Goal: Find specific page/section: Find specific page/section

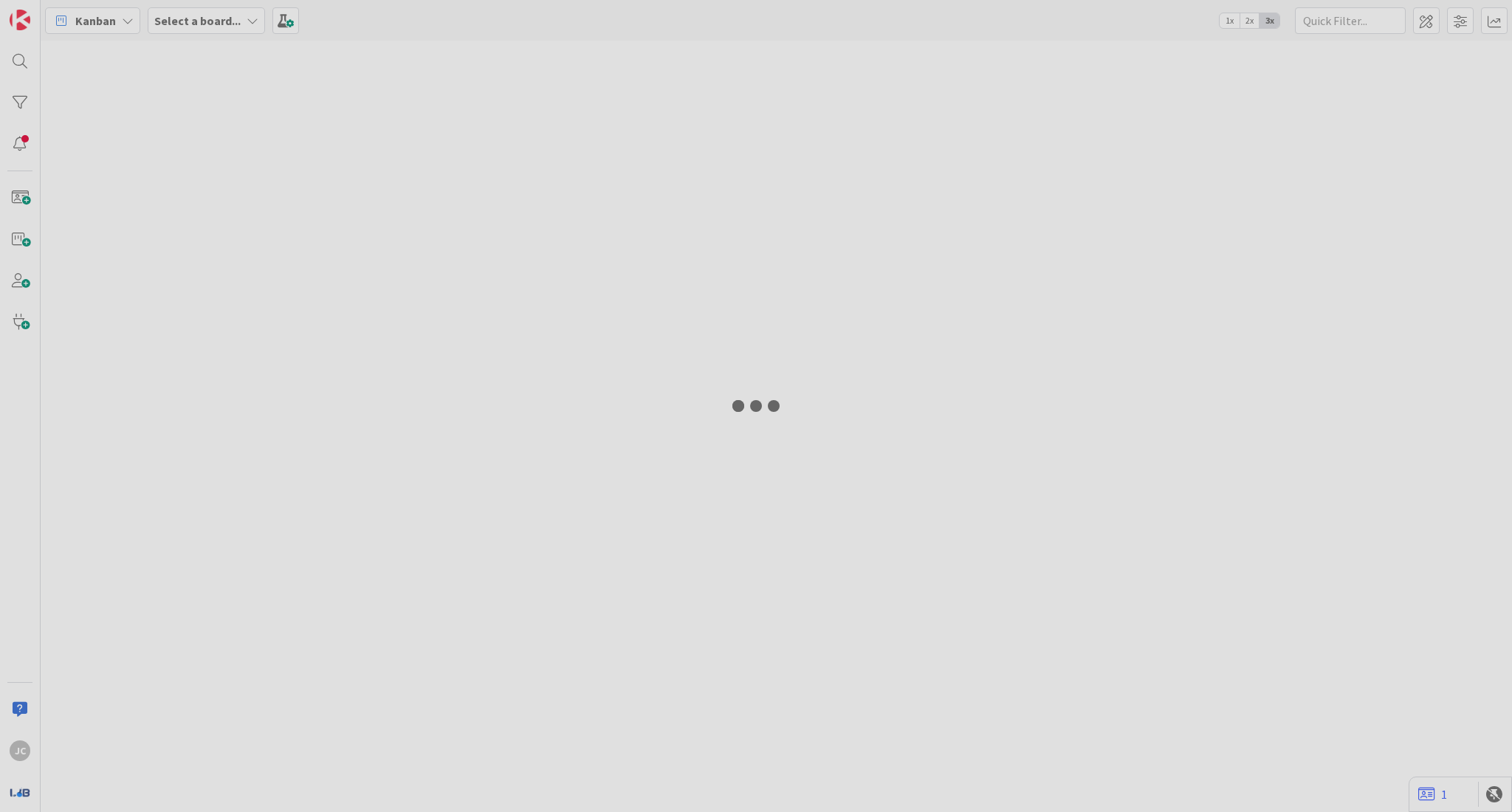
type input "TAM"
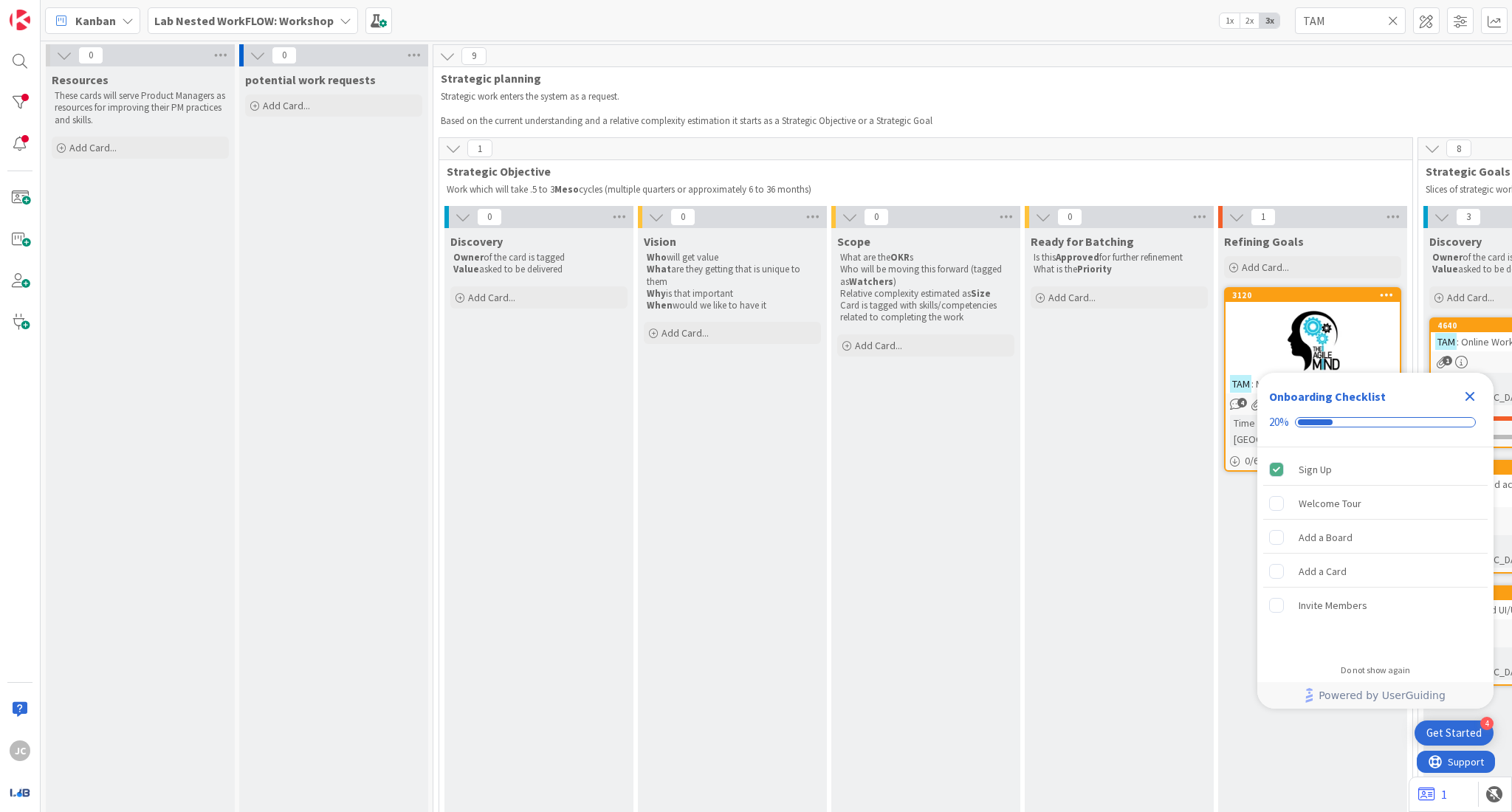
click at [1478, 397] on icon "Close Checklist" at bounding box center [1470, 396] width 18 height 18
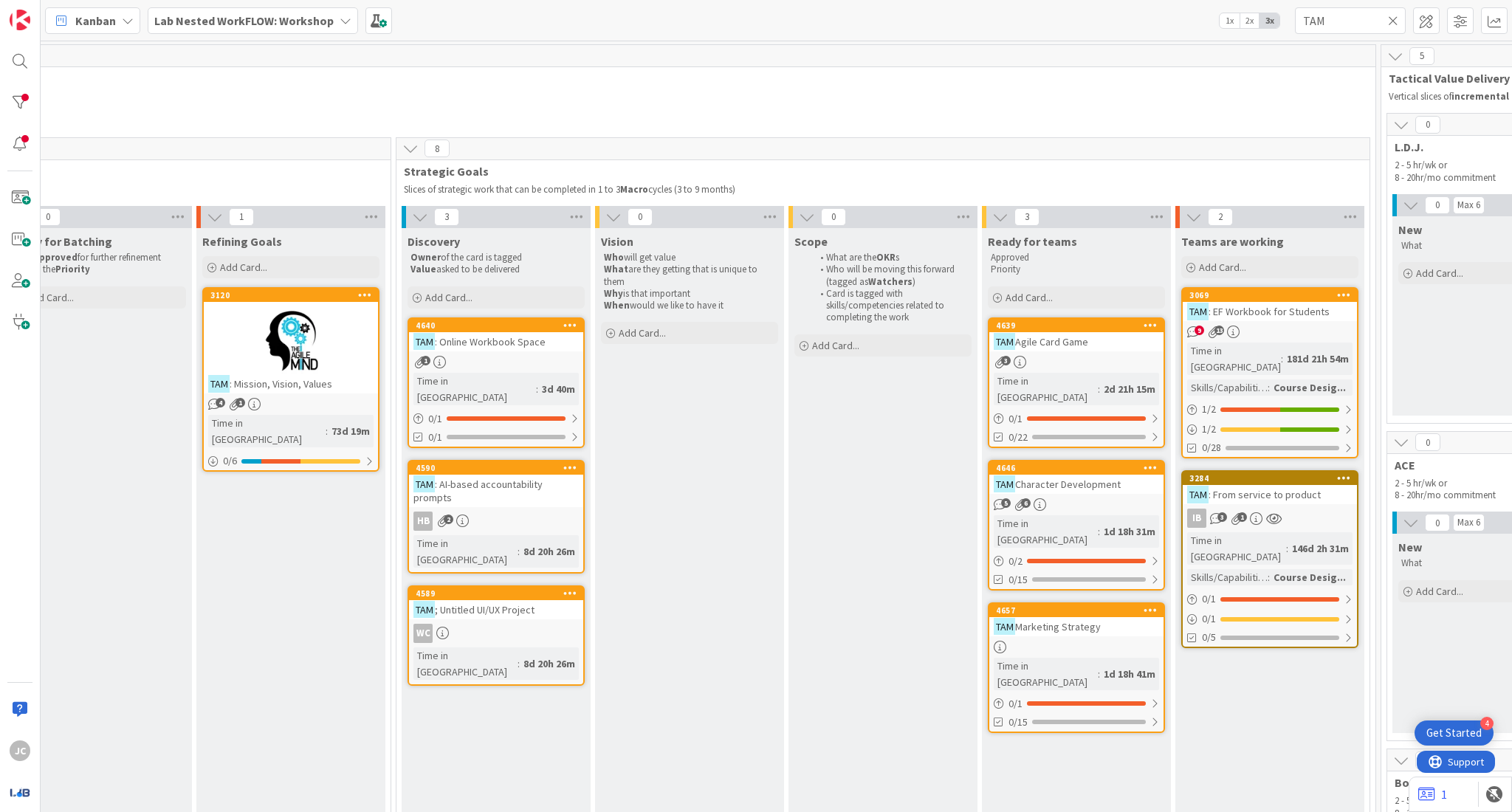
scroll to position [0, 1024]
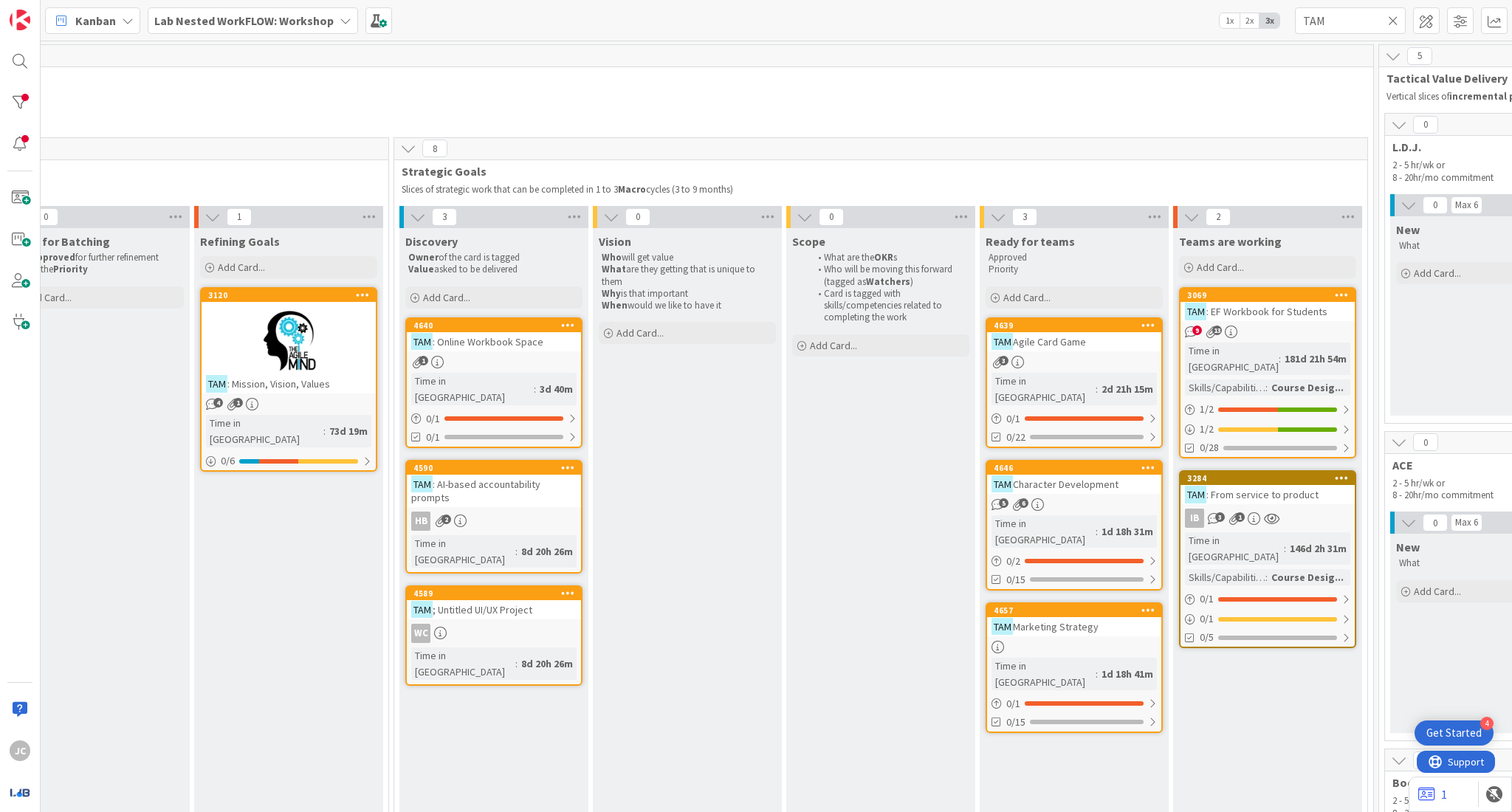
click at [316, 345] on div at bounding box center [288, 341] width 174 height 66
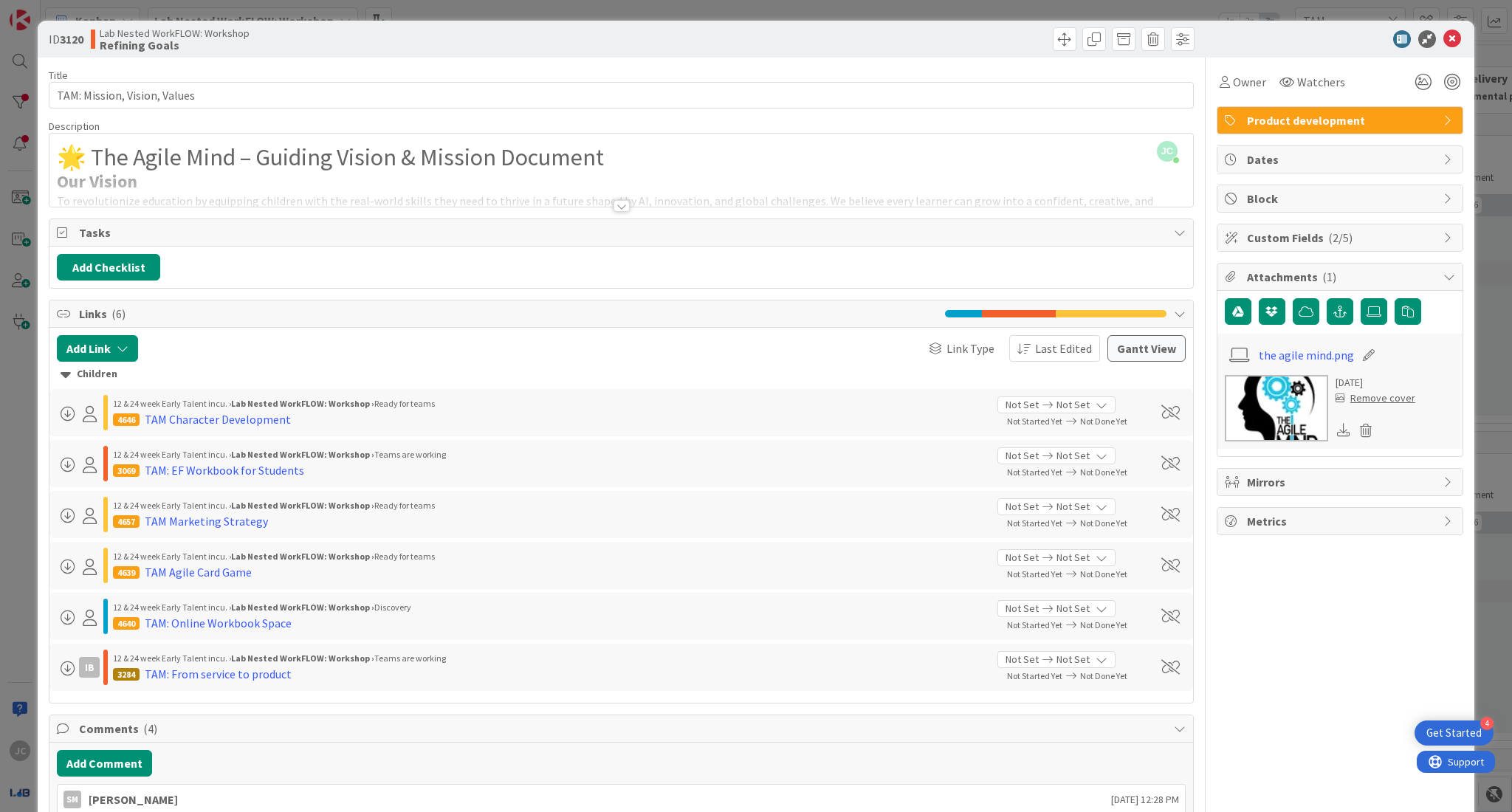
click at [613, 210] on div at bounding box center [621, 205] width 16 height 12
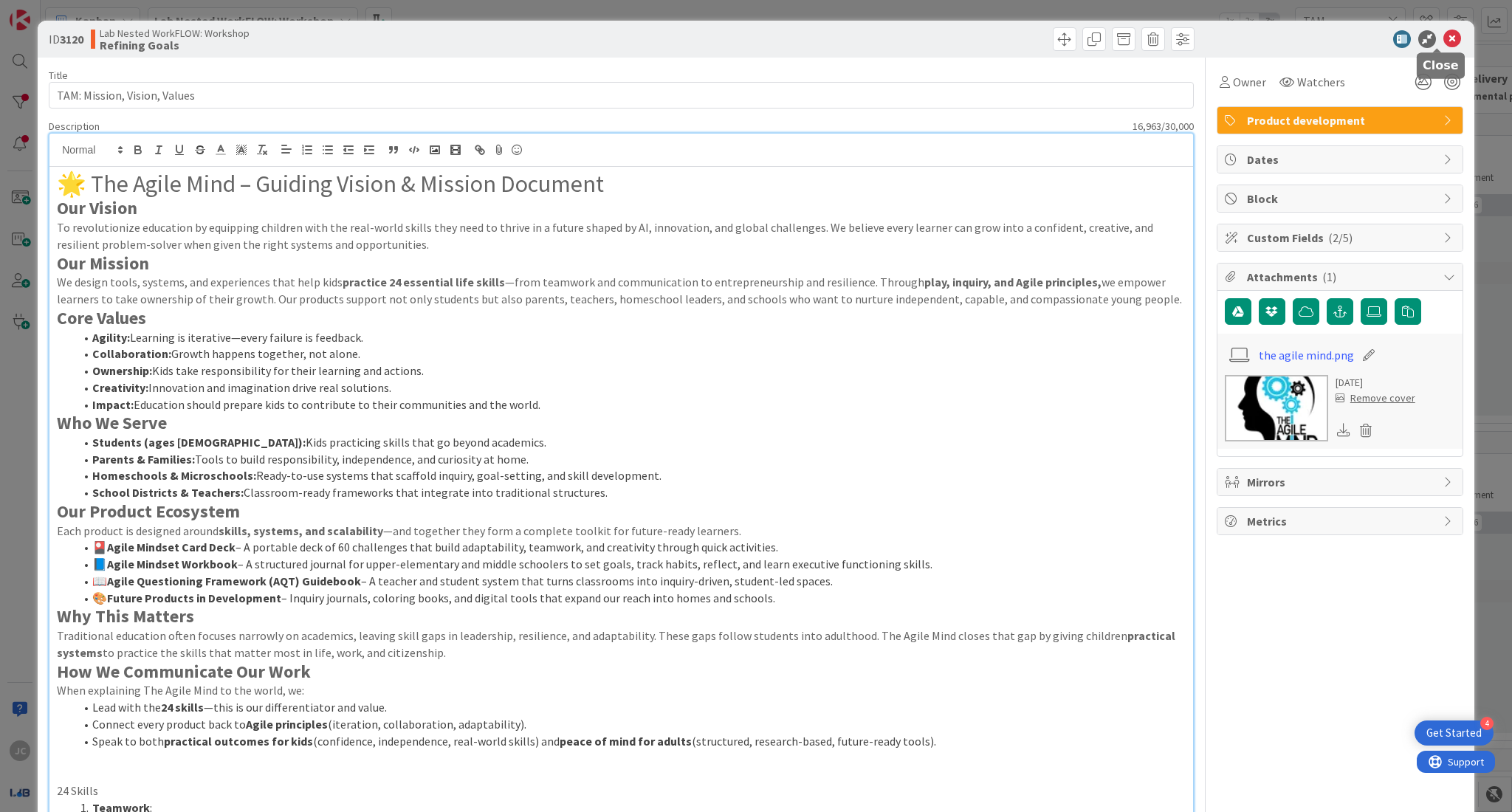
click at [1445, 38] on icon at bounding box center [1452, 38] width 18 height 18
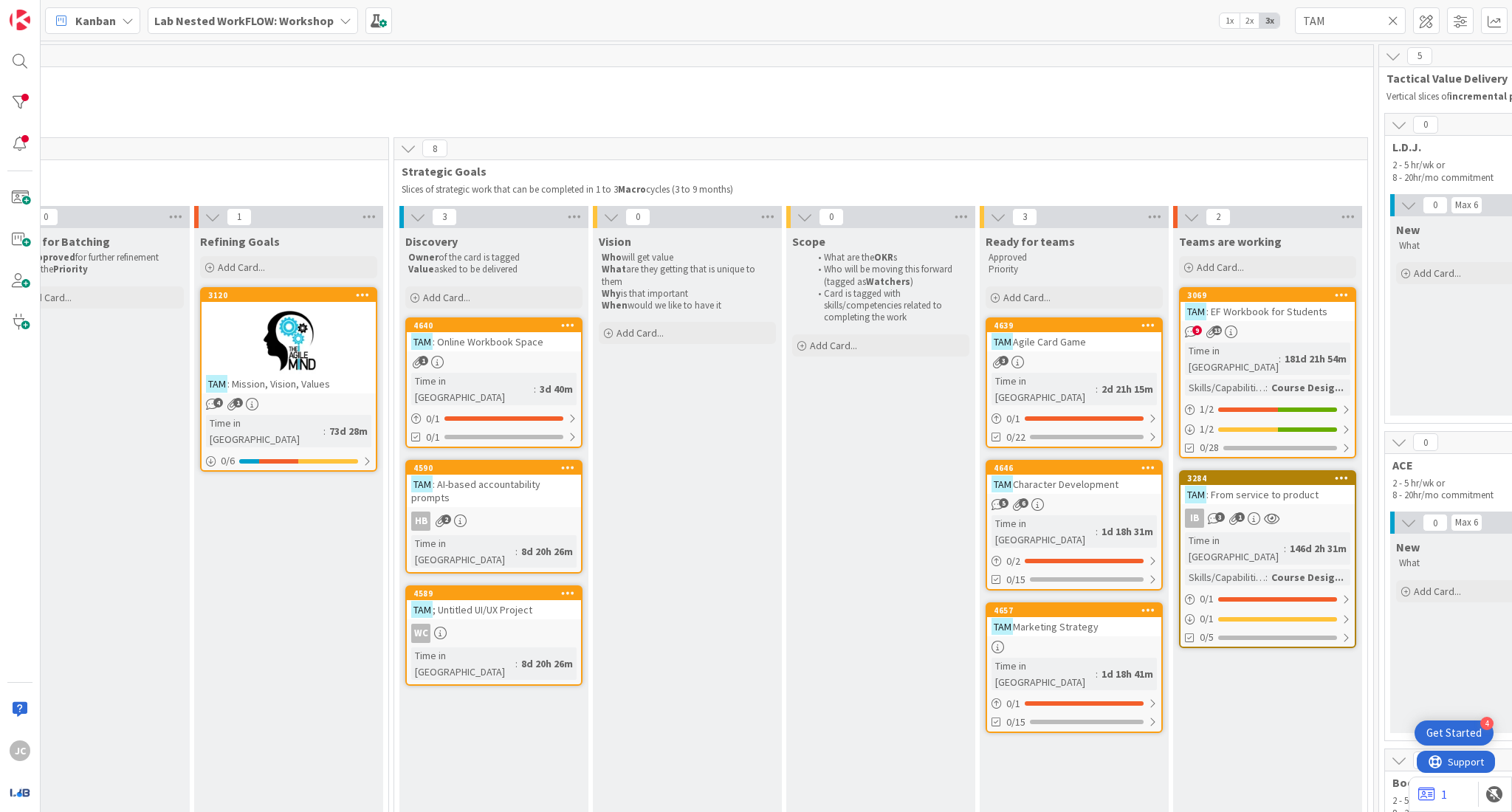
click at [482, 352] on link "4640 TAM : Online Workbook Space 1 Time in Column : 3d 40m 0 / 1 0/1" at bounding box center [493, 383] width 178 height 131
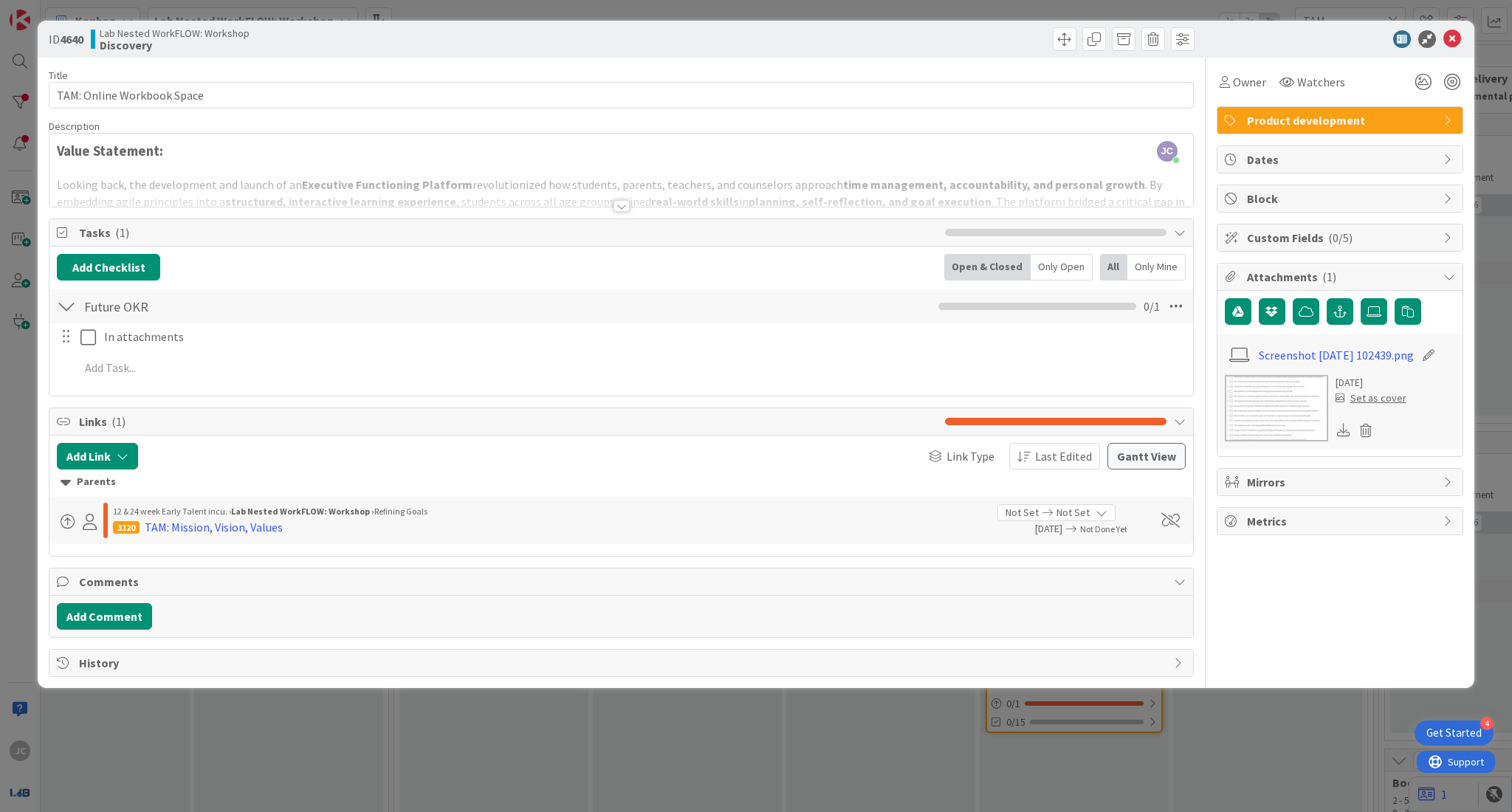
click at [623, 207] on div at bounding box center [621, 205] width 16 height 12
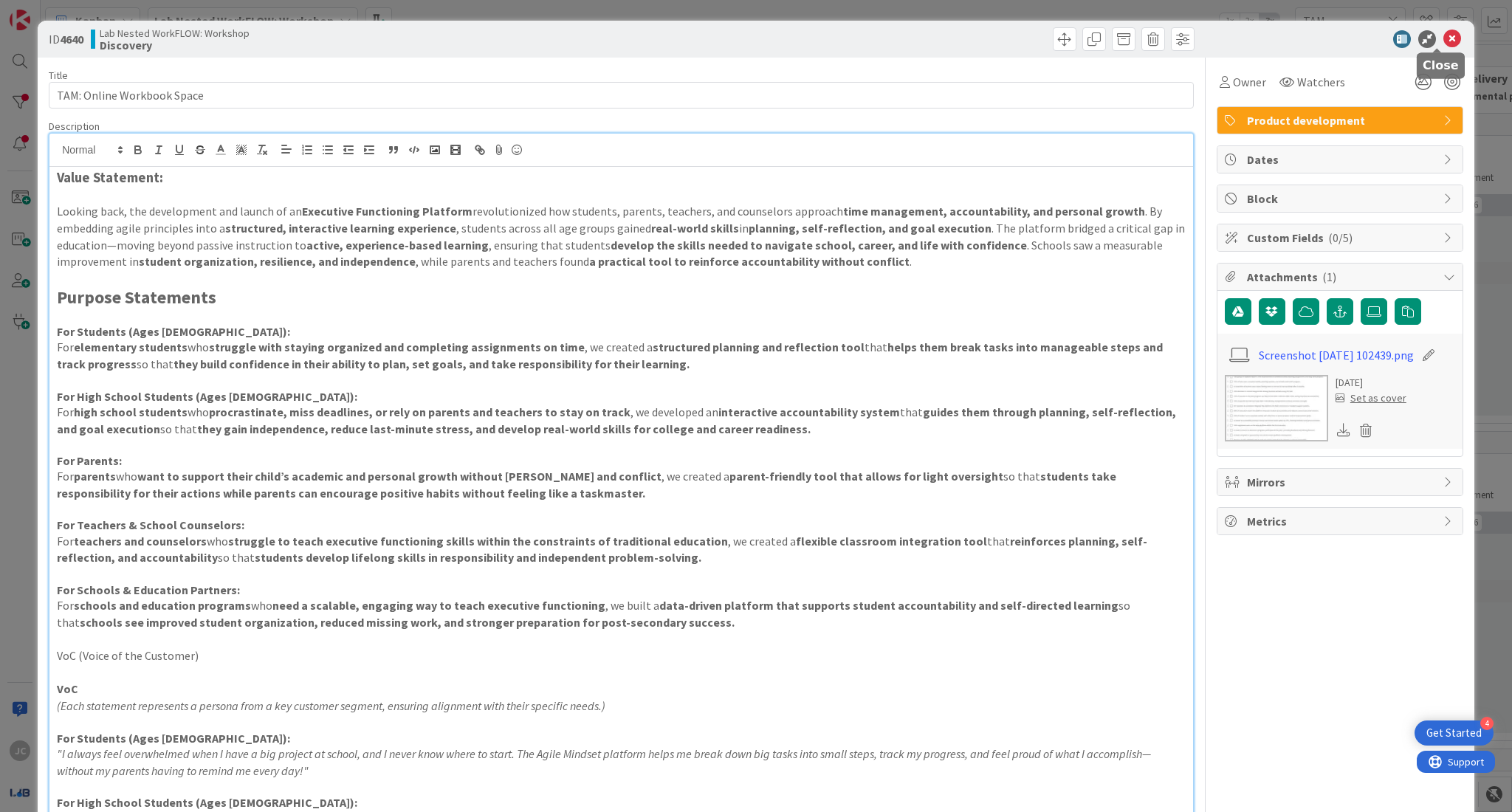
click at [1446, 38] on icon at bounding box center [1452, 38] width 18 height 18
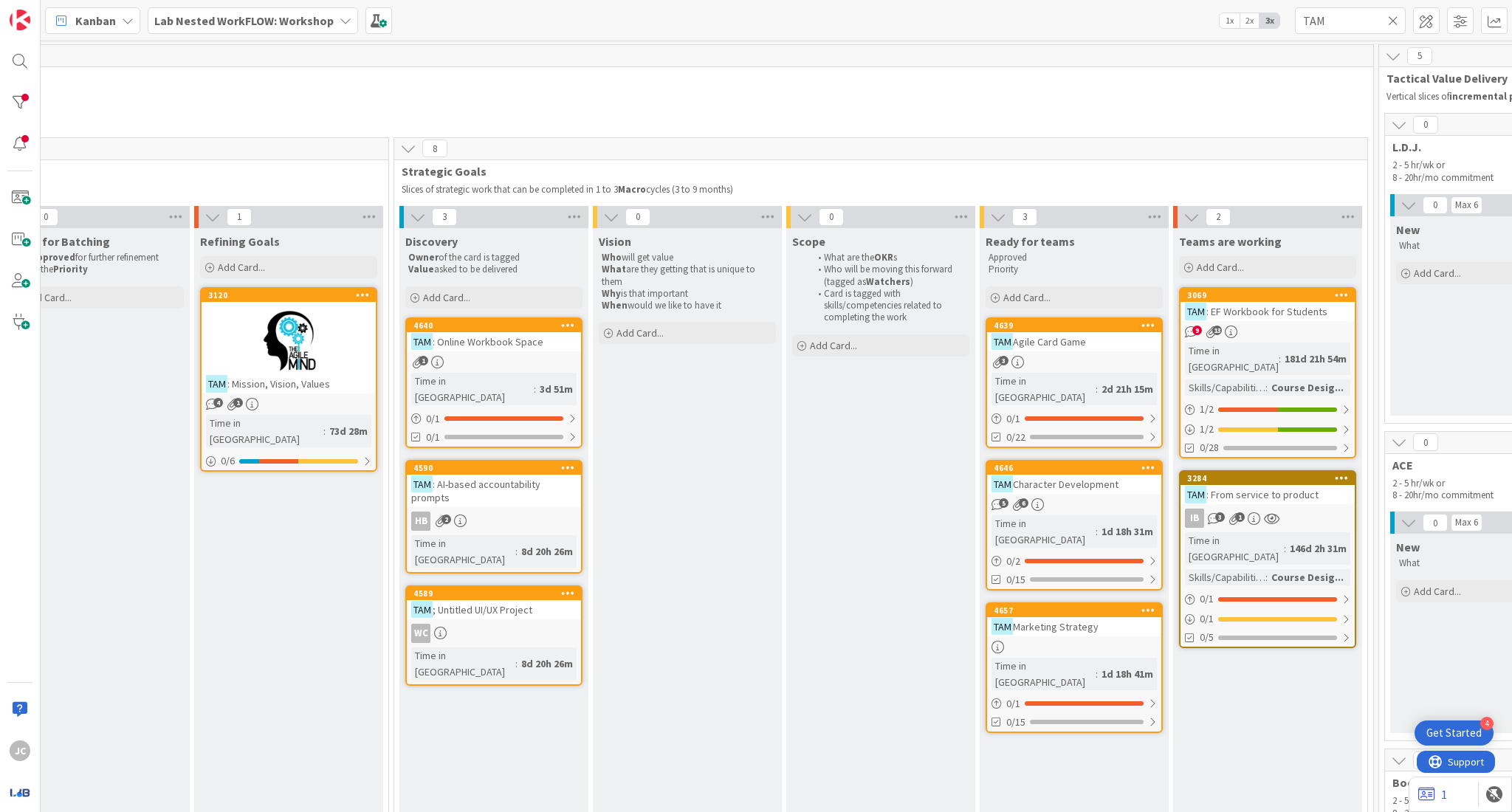
click at [533, 342] on span ": Online Workbook Space" at bounding box center [488, 341] width 111 height 13
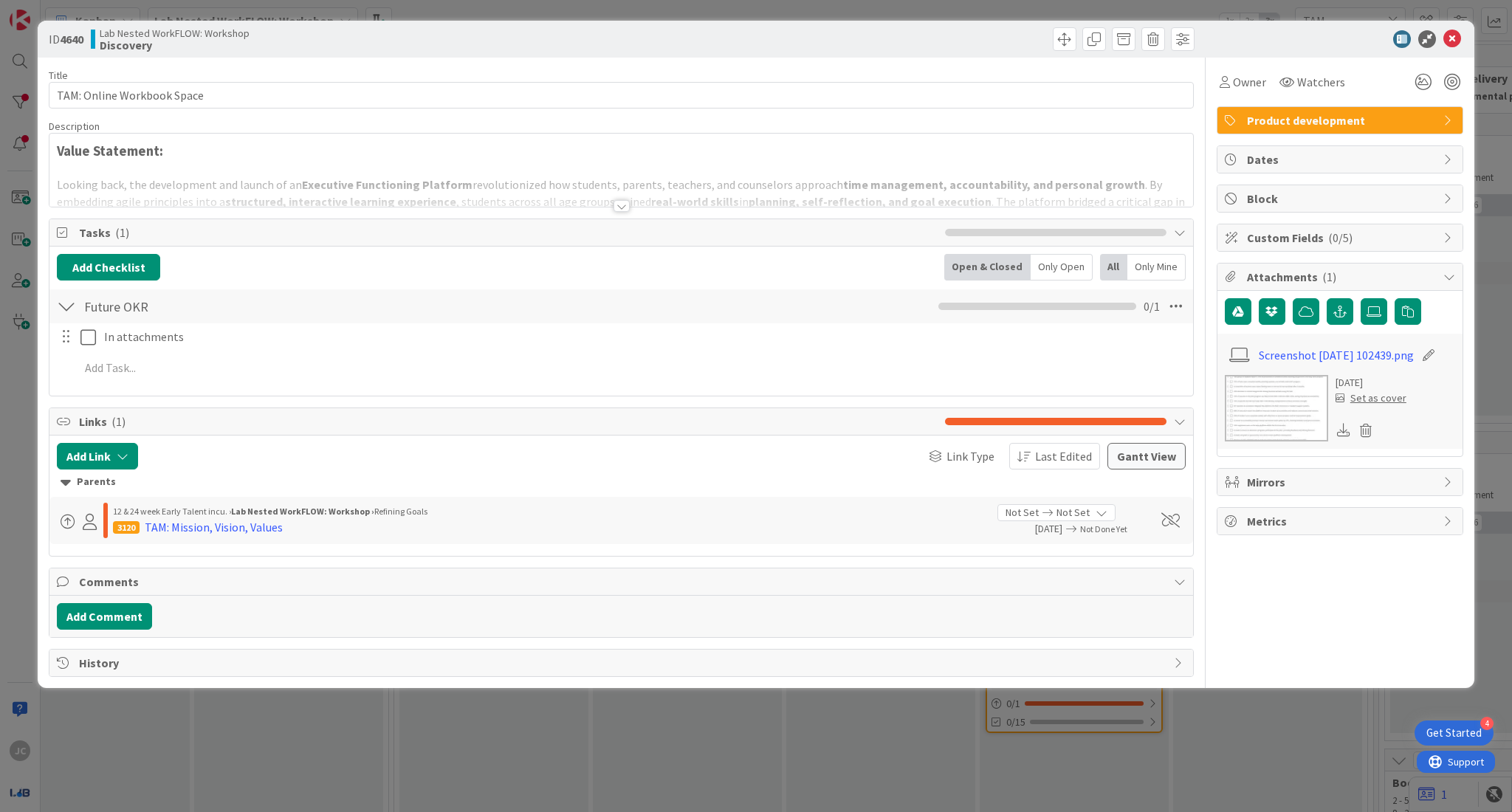
click at [620, 210] on div at bounding box center [621, 205] width 16 height 12
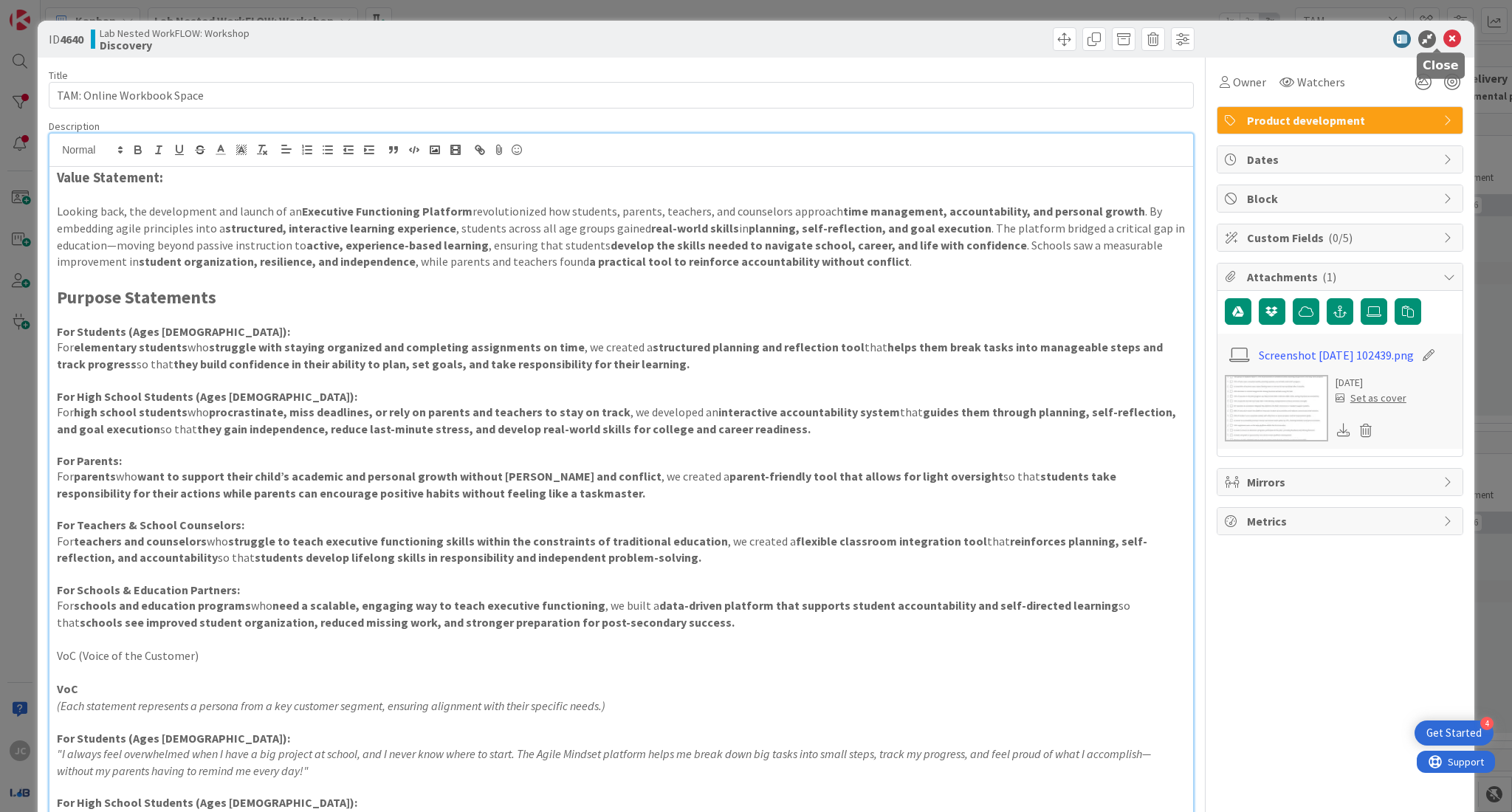
click at [1444, 45] on icon at bounding box center [1452, 38] width 18 height 18
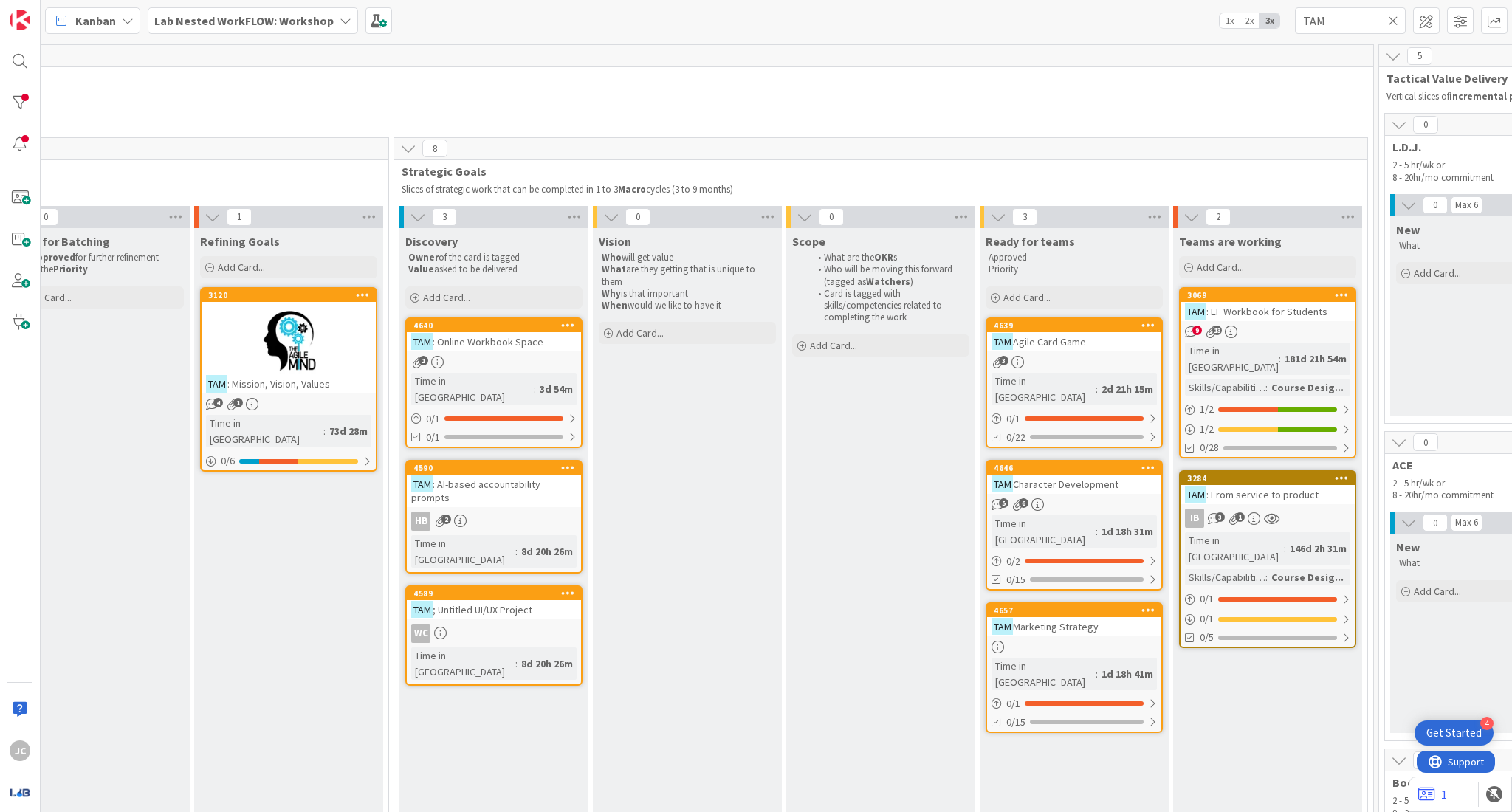
click at [1393, 15] on icon at bounding box center [1393, 20] width 10 height 13
